Goal: Check status: Check status

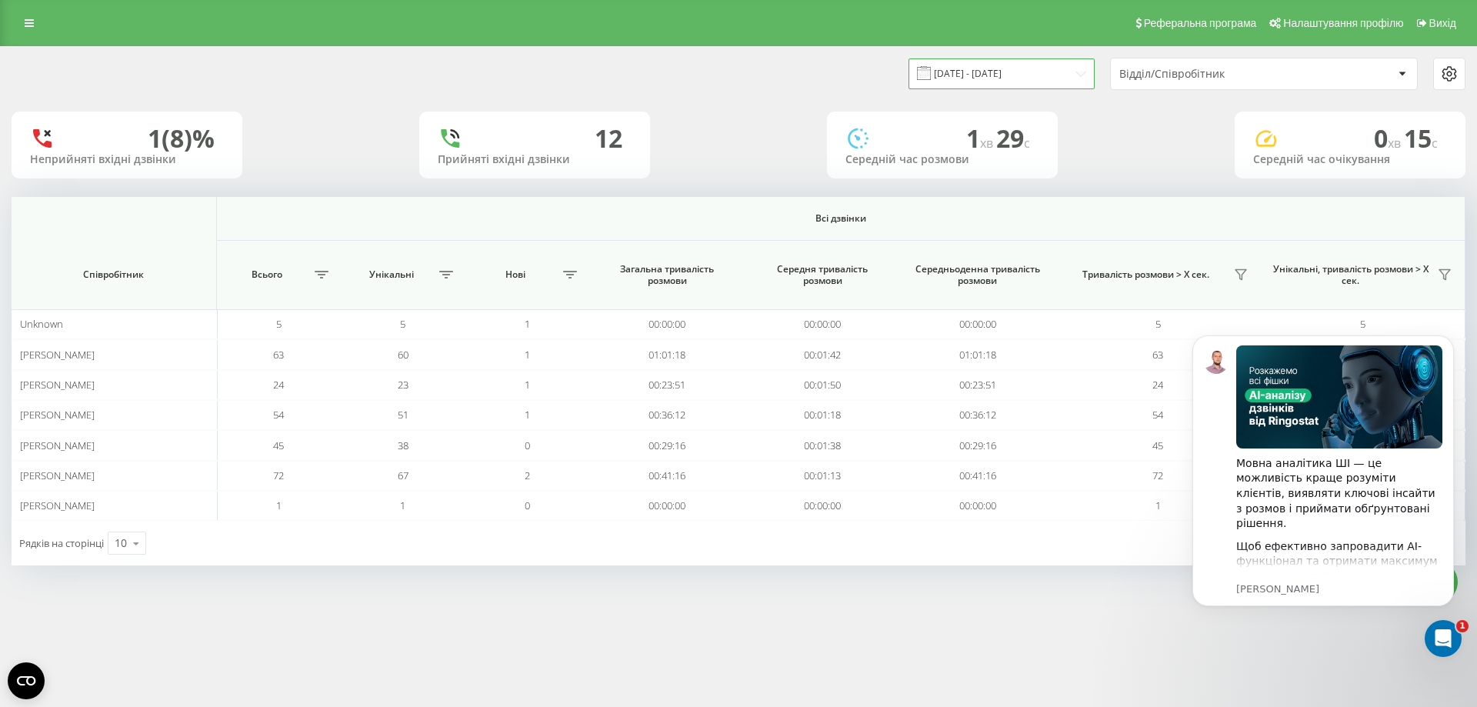
click at [1006, 66] on input "[DATE] - [DATE]" at bounding box center [1002, 73] width 186 height 30
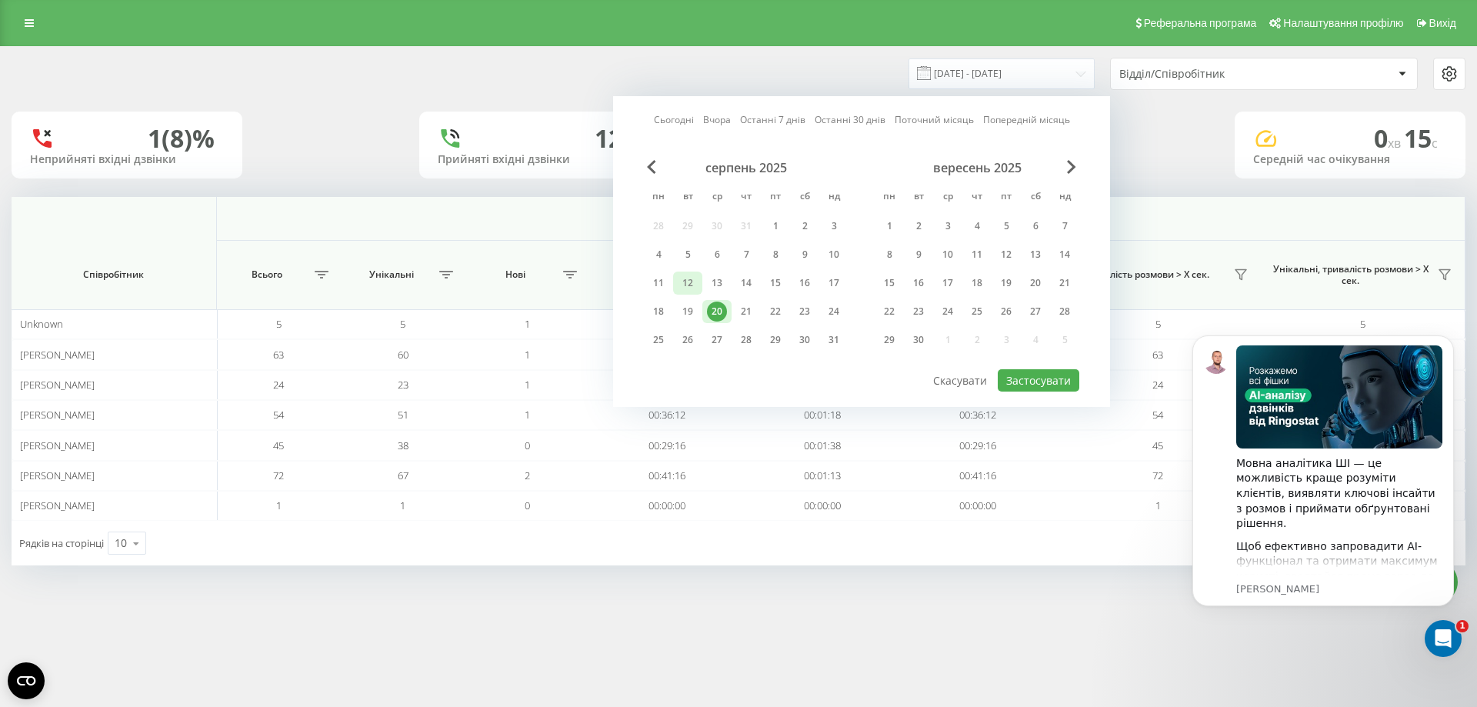
drag, startPoint x: 669, startPoint y: 284, endPoint x: 681, endPoint y: 292, distance: 14.9
click at [665, 283] on div "11" at bounding box center [658, 283] width 29 height 23
drag, startPoint x: 712, startPoint y: 309, endPoint x: 746, endPoint y: 321, distance: 36.0
click at [715, 309] on div "20" at bounding box center [717, 312] width 20 height 20
click at [1037, 385] on button "Застосувати" at bounding box center [1039, 380] width 82 height 22
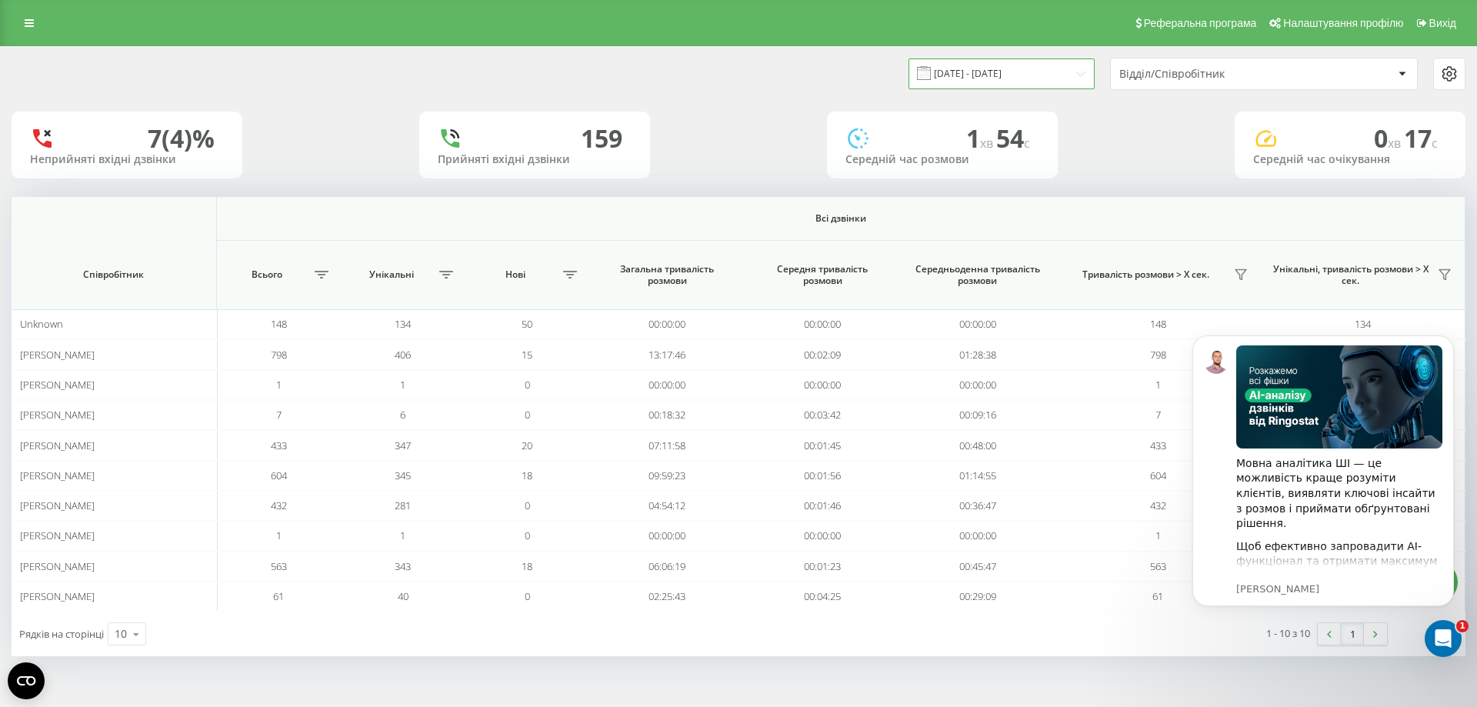
click at [959, 70] on input "11.08.2025 - 20.08.2025" at bounding box center [1002, 73] width 186 height 30
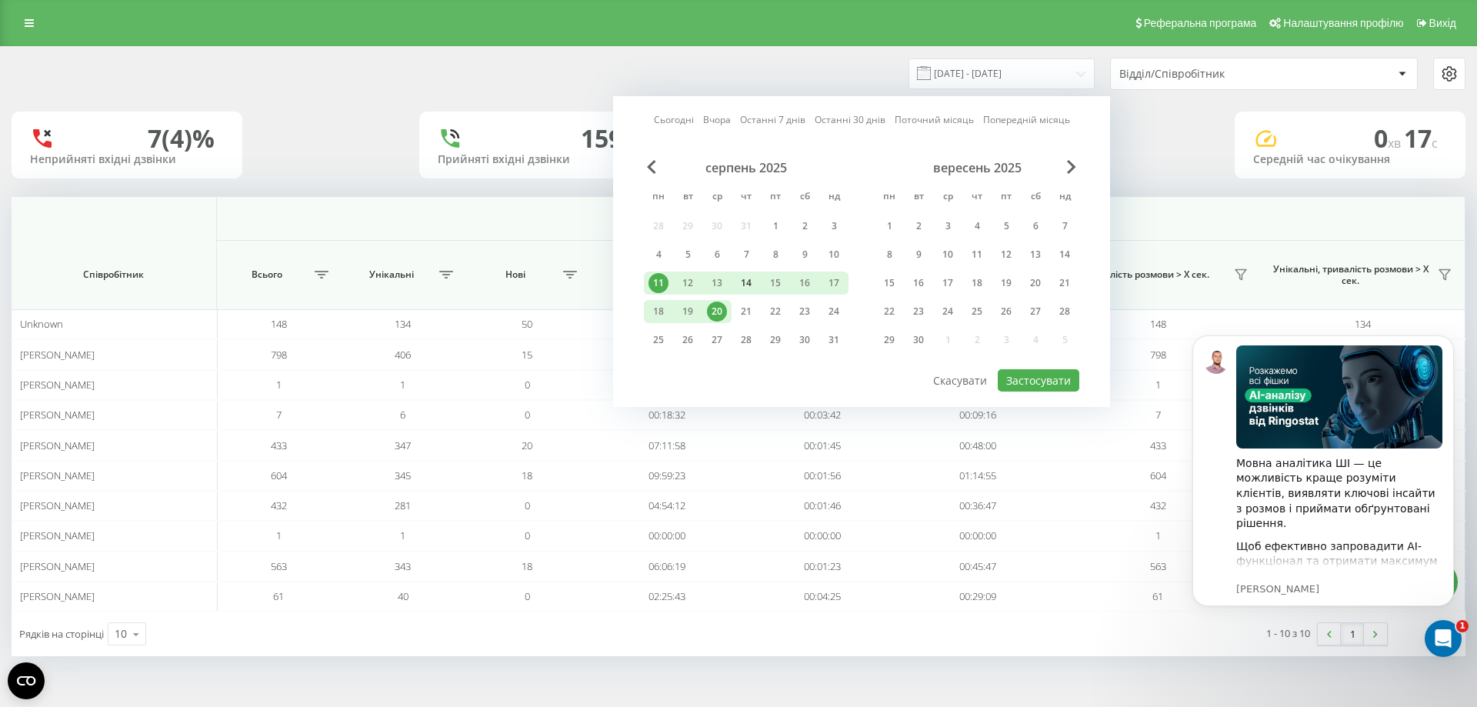
drag, startPoint x: 779, startPoint y: 225, endPoint x: 742, endPoint y: 272, distance: 60.8
click at [777, 225] on div "1" at bounding box center [776, 226] width 20 height 20
click at [718, 312] on div "20" at bounding box center [717, 312] width 20 height 20
click at [1028, 372] on button "Застосувати" at bounding box center [1039, 380] width 82 height 22
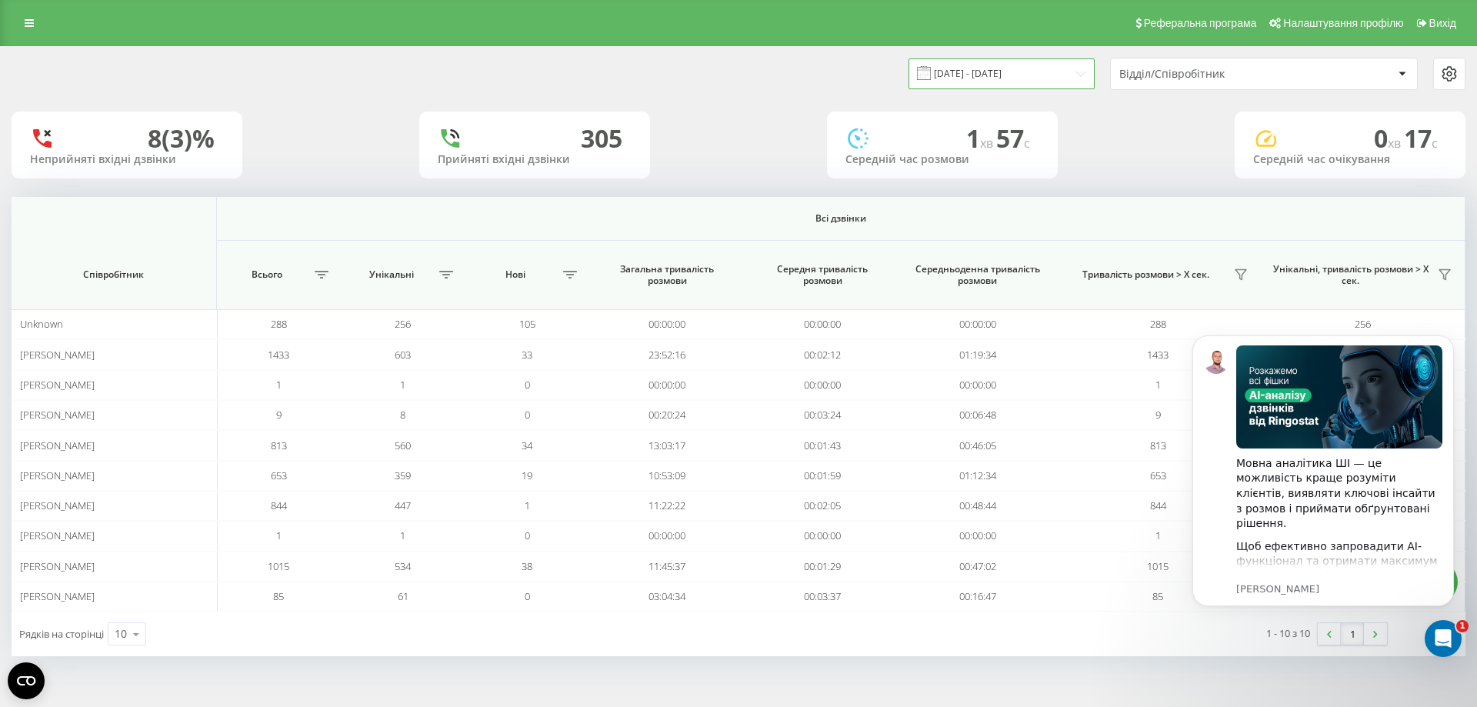
click at [968, 65] on input "01.08.2025 - 20.08.2025" at bounding box center [1002, 73] width 186 height 30
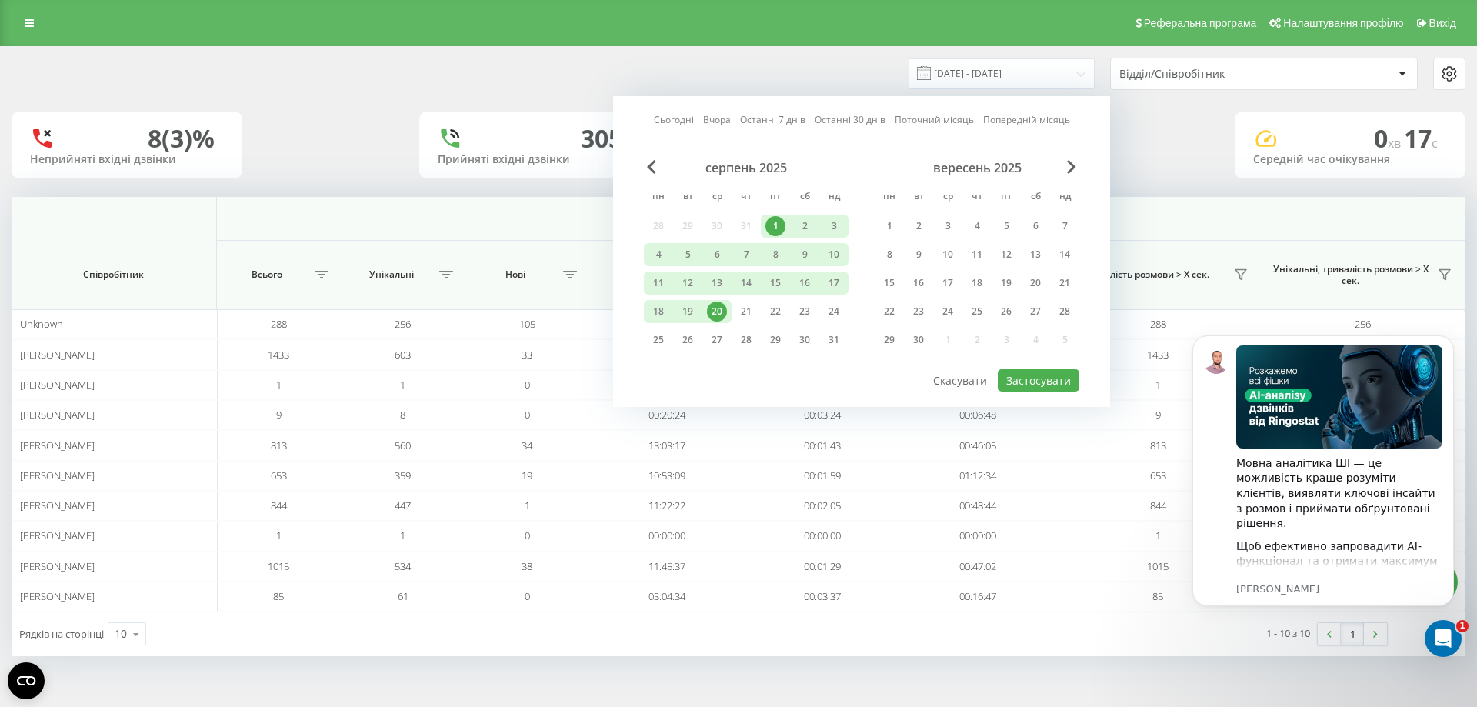
click at [724, 313] on div "20" at bounding box center [717, 312] width 20 height 20
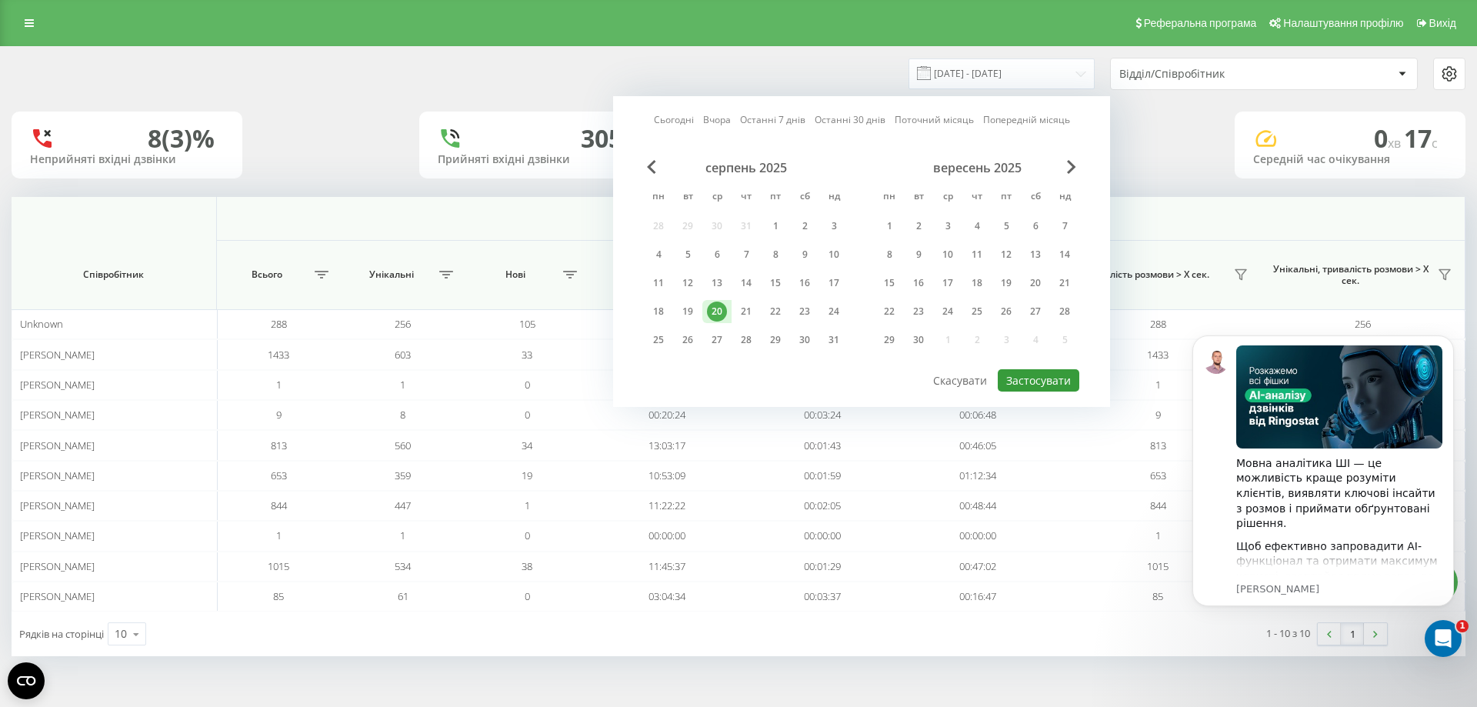
click at [1061, 382] on button "Застосувати" at bounding box center [1039, 380] width 82 height 22
type input "[DATE] - [DATE]"
